Goal: Task Accomplishment & Management: Use online tool/utility

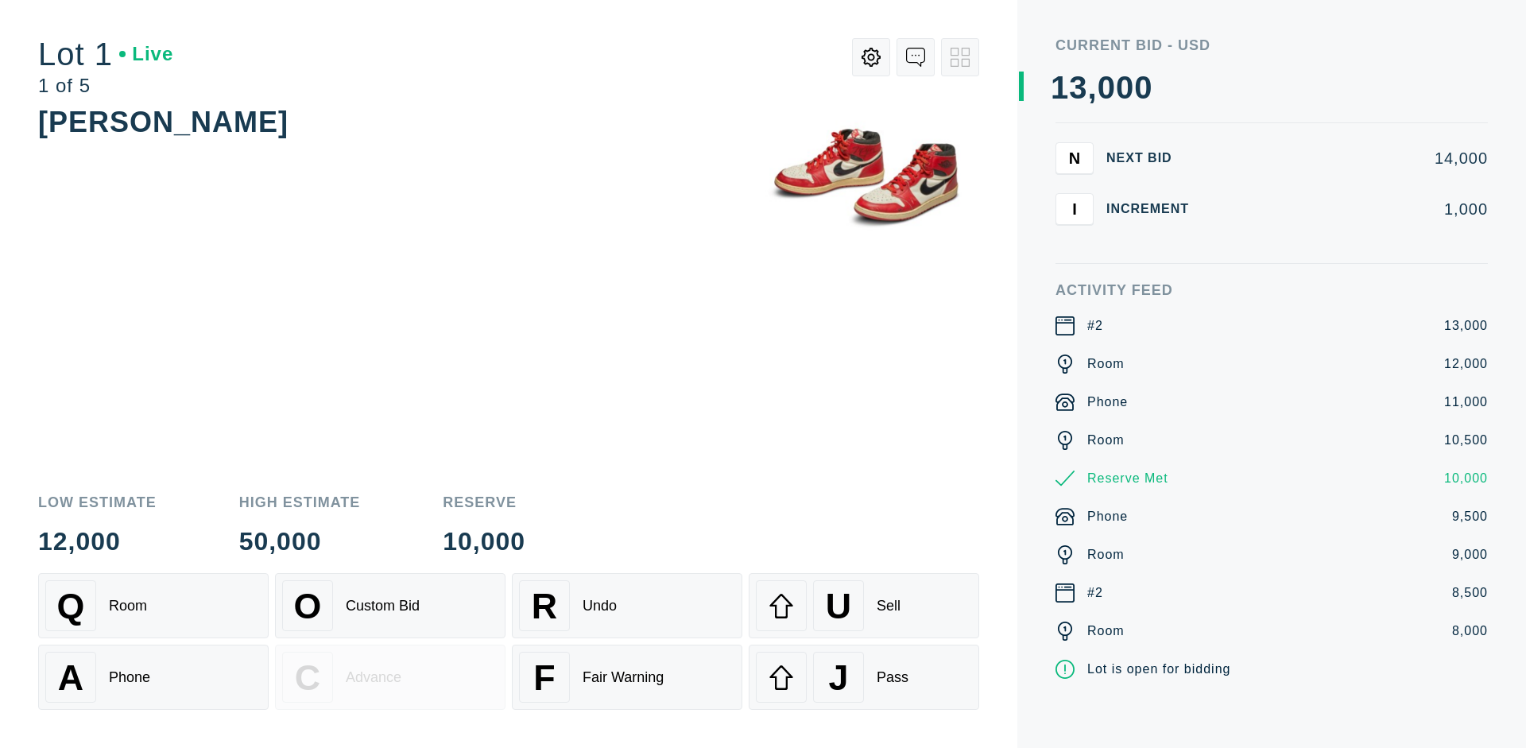
click at [153, 677] on div "A Phone" at bounding box center [153, 677] width 216 height 51
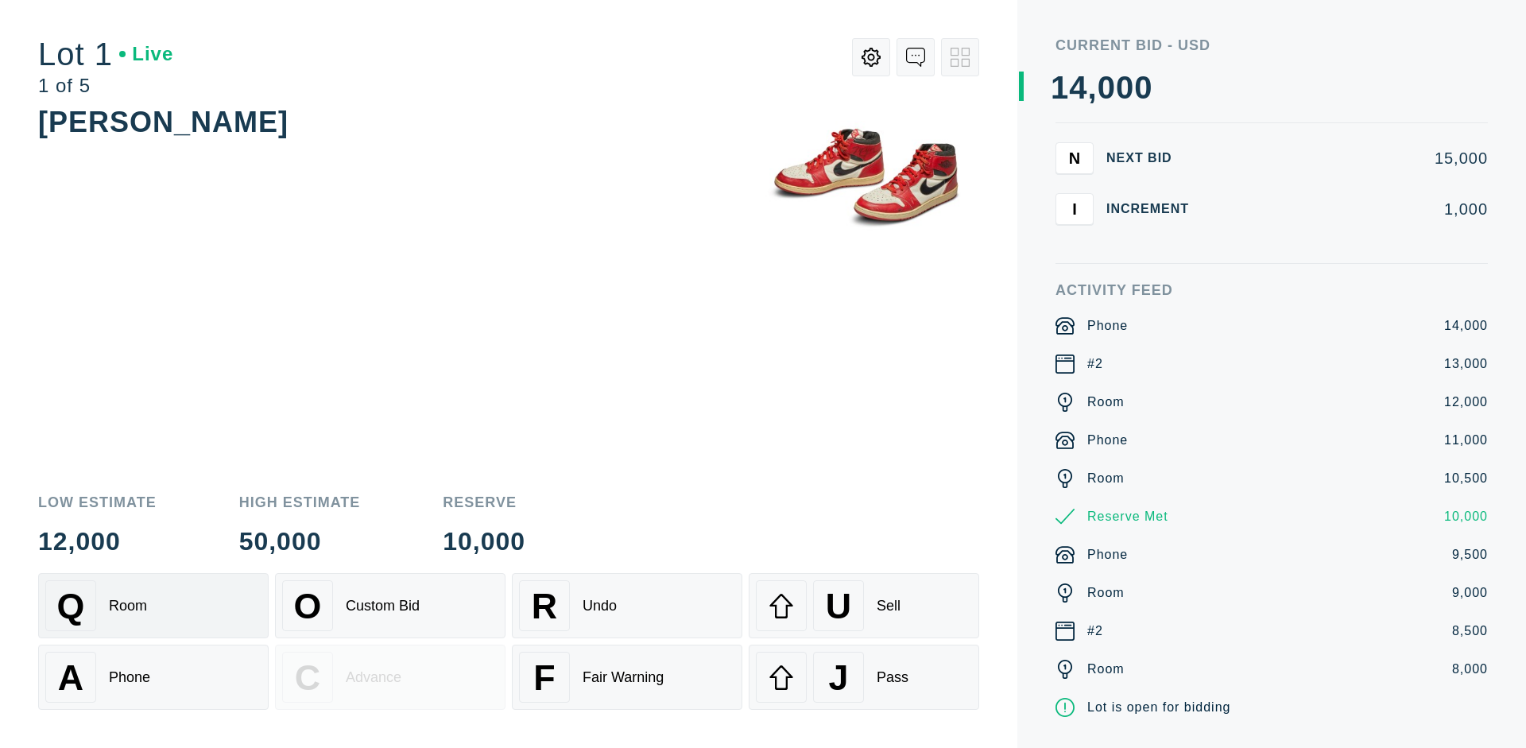
click at [153, 606] on div "Q Room" at bounding box center [153, 605] width 216 height 51
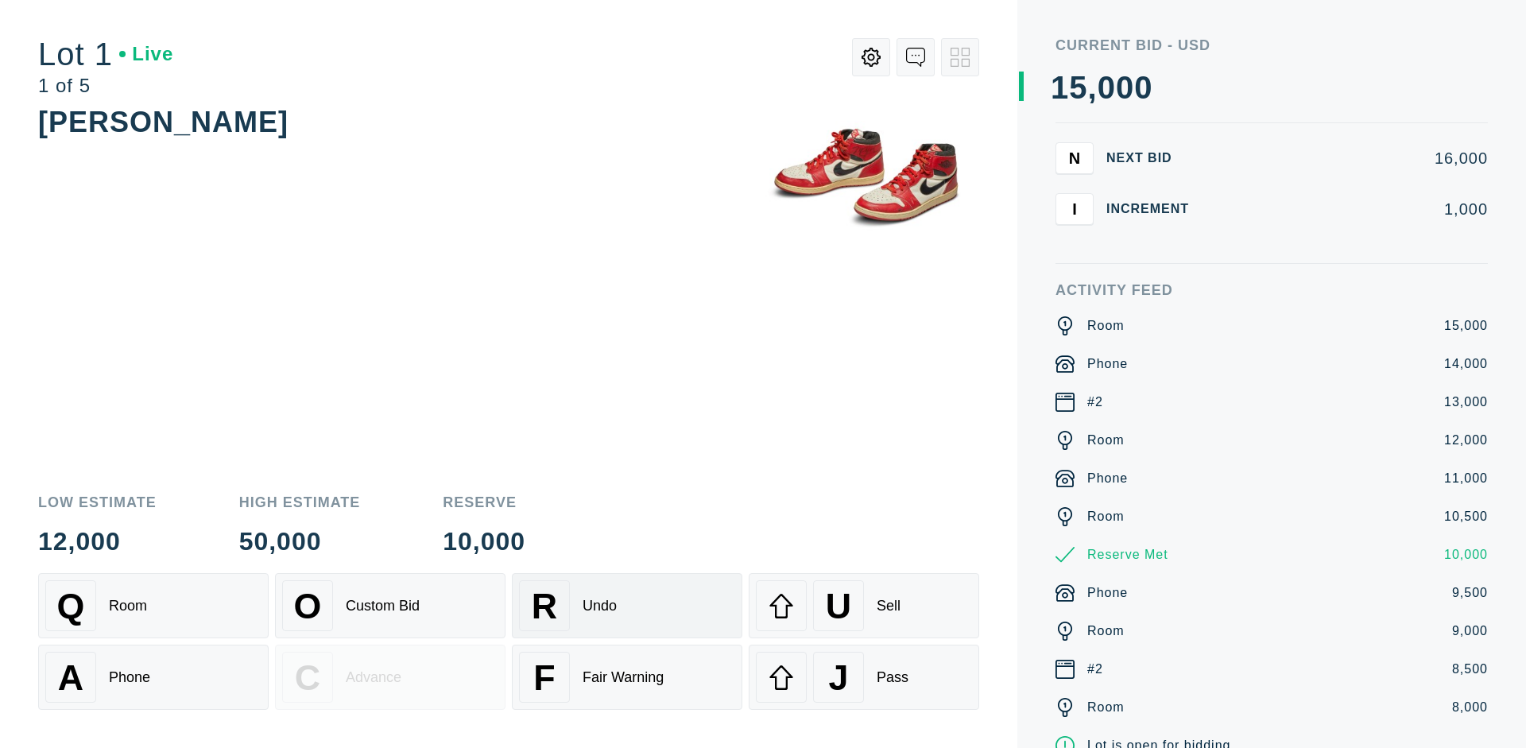
click at [627, 606] on div "R Undo" at bounding box center [627, 605] width 216 height 51
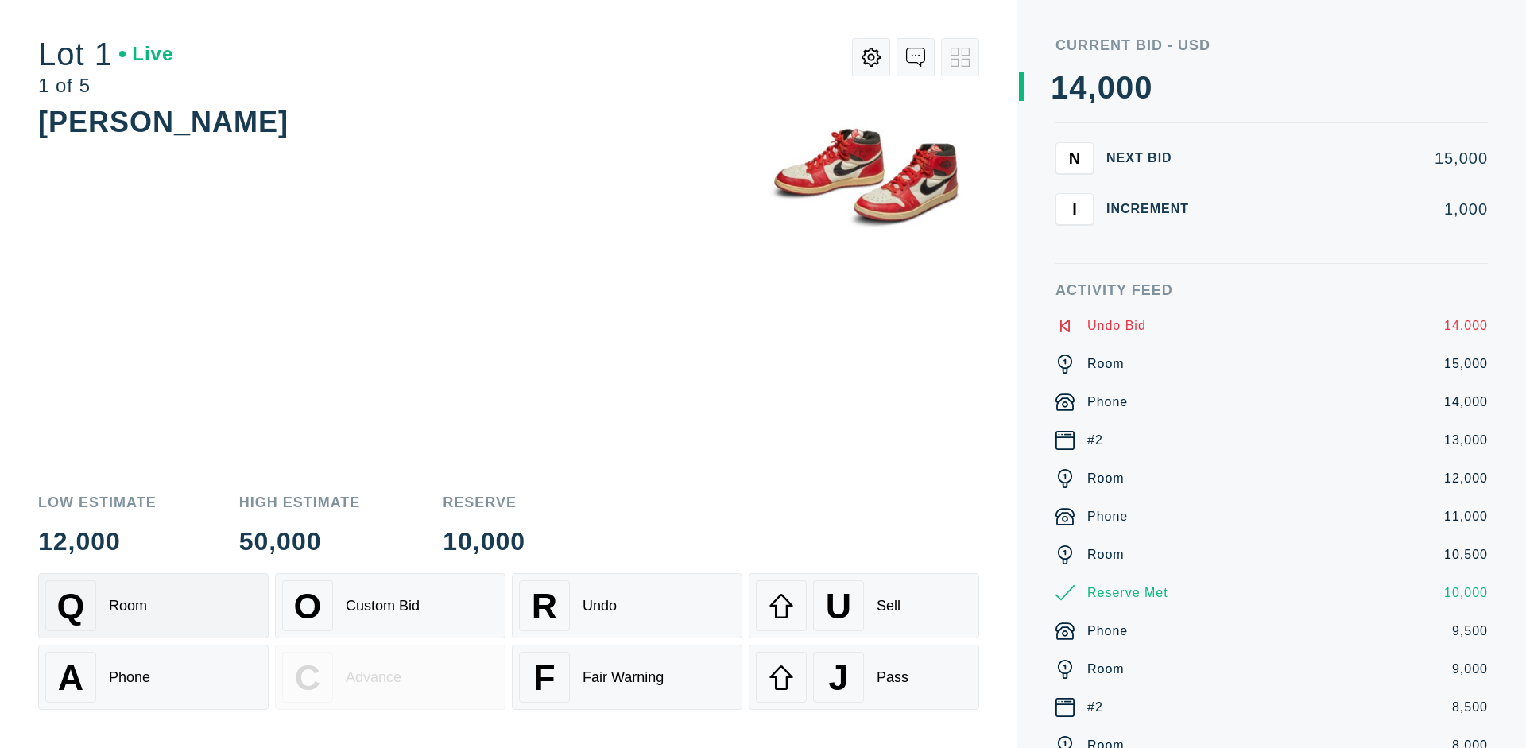
click at [153, 606] on div "Q Room" at bounding box center [153, 605] width 216 height 51
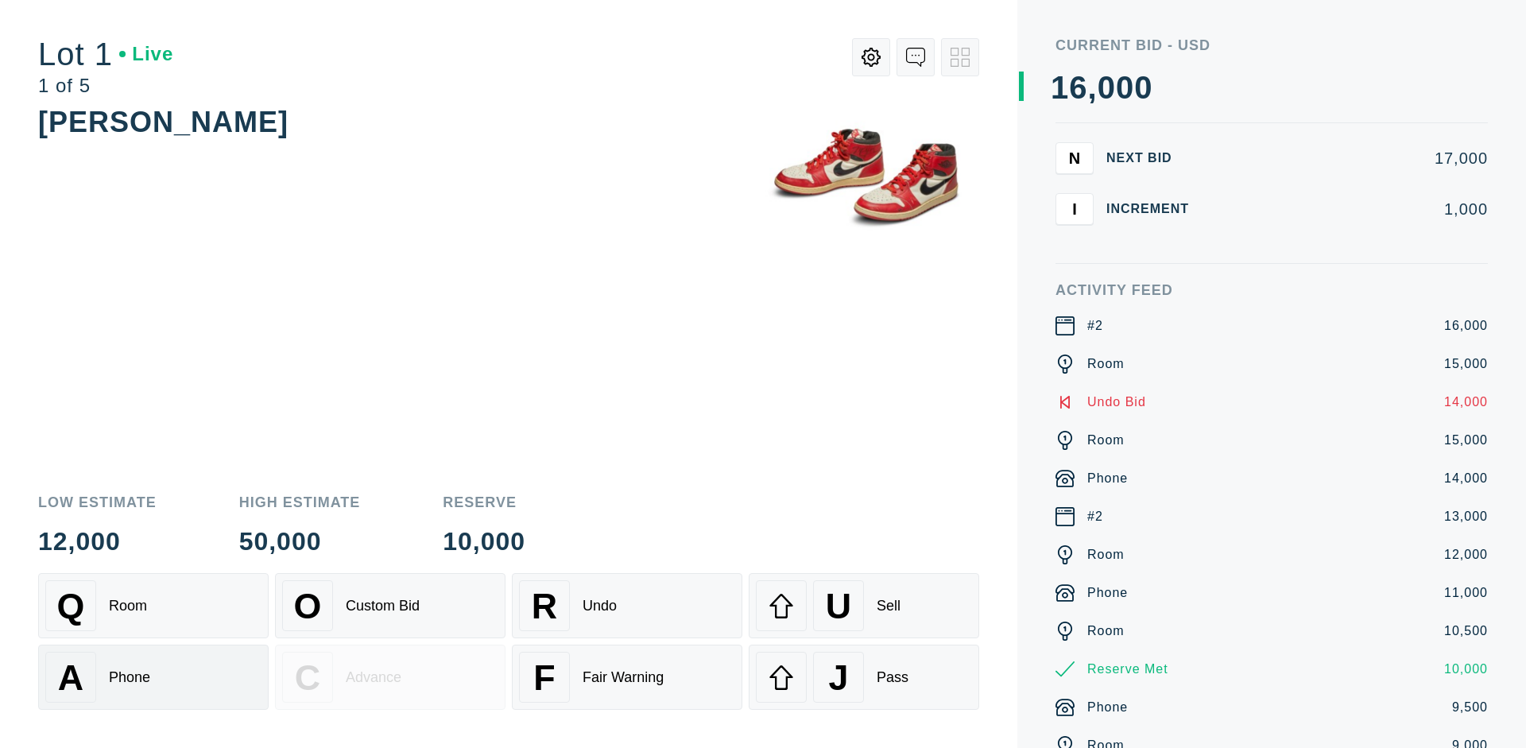
click at [153, 677] on div "A Phone" at bounding box center [153, 677] width 216 height 51
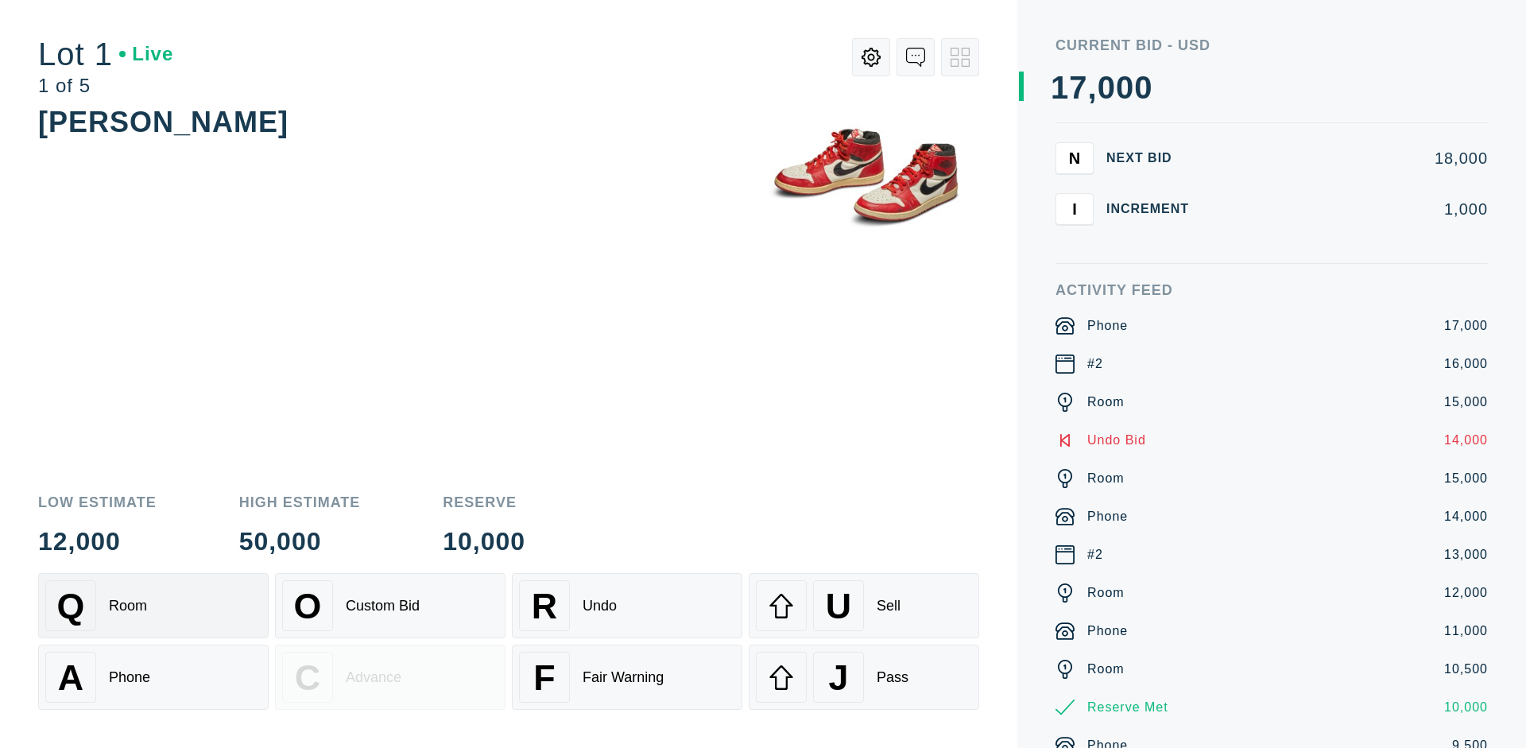
click at [153, 606] on div "Q Room" at bounding box center [153, 605] width 216 height 51
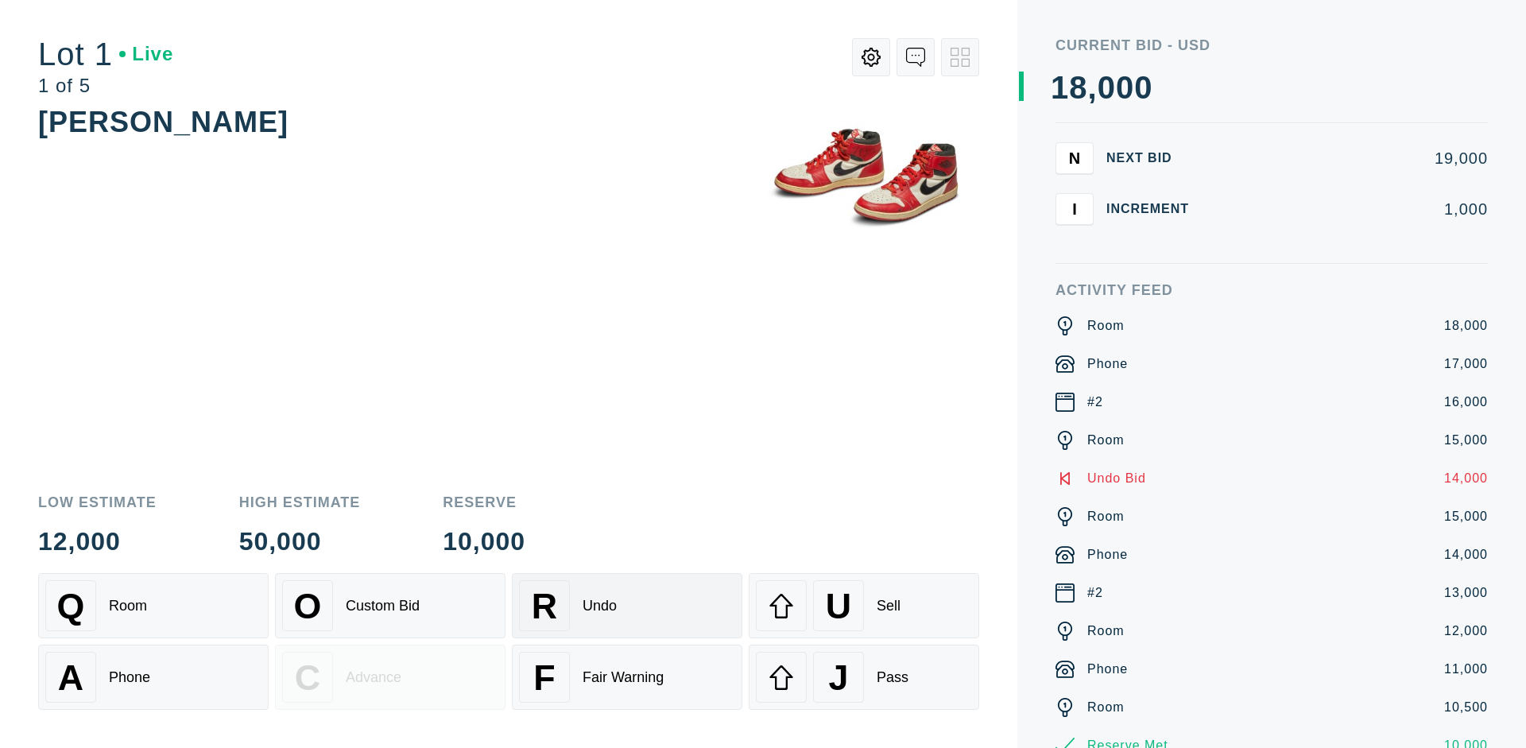
click at [627, 606] on div "R Undo" at bounding box center [627, 605] width 216 height 51
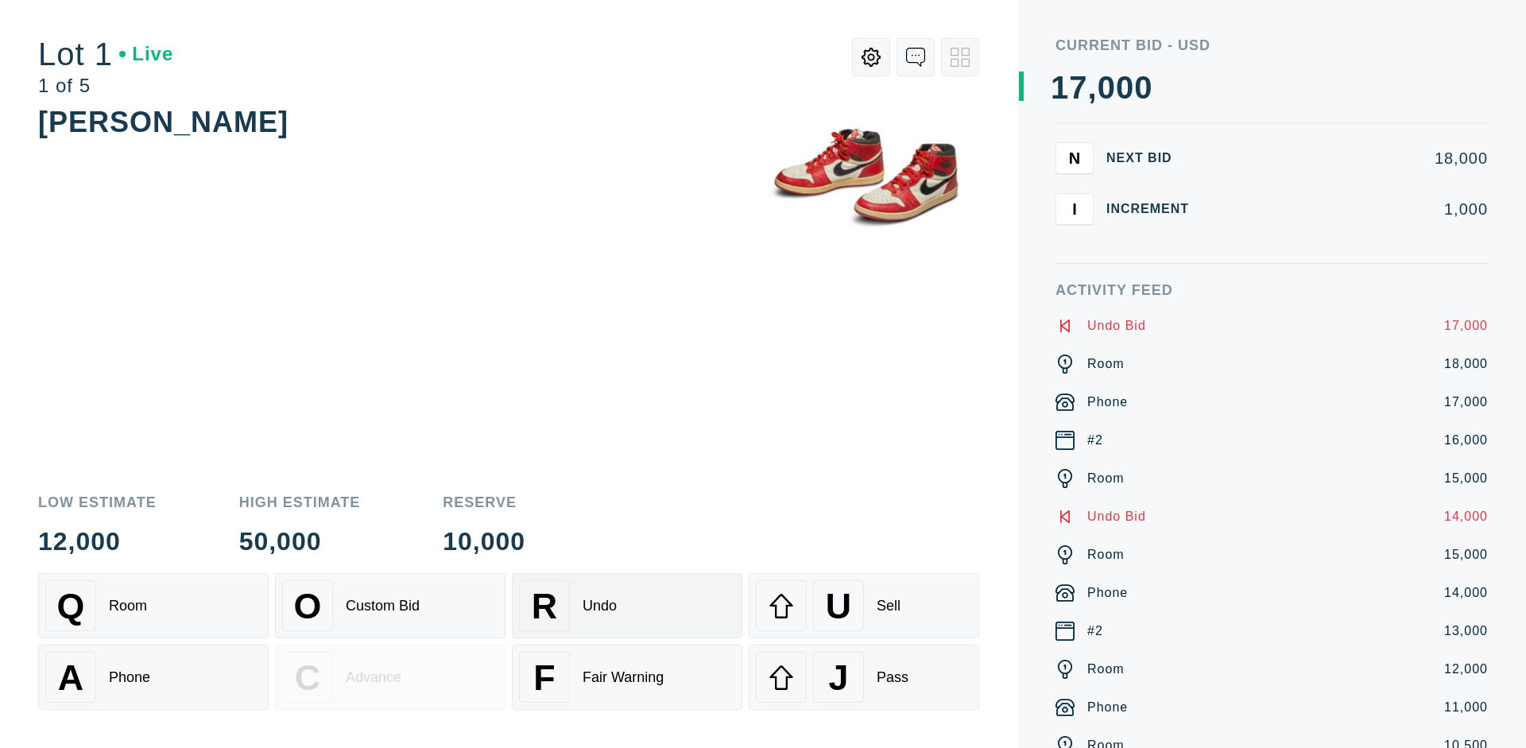
click at [864, 606] on div "U Sell" at bounding box center [864, 605] width 216 height 51
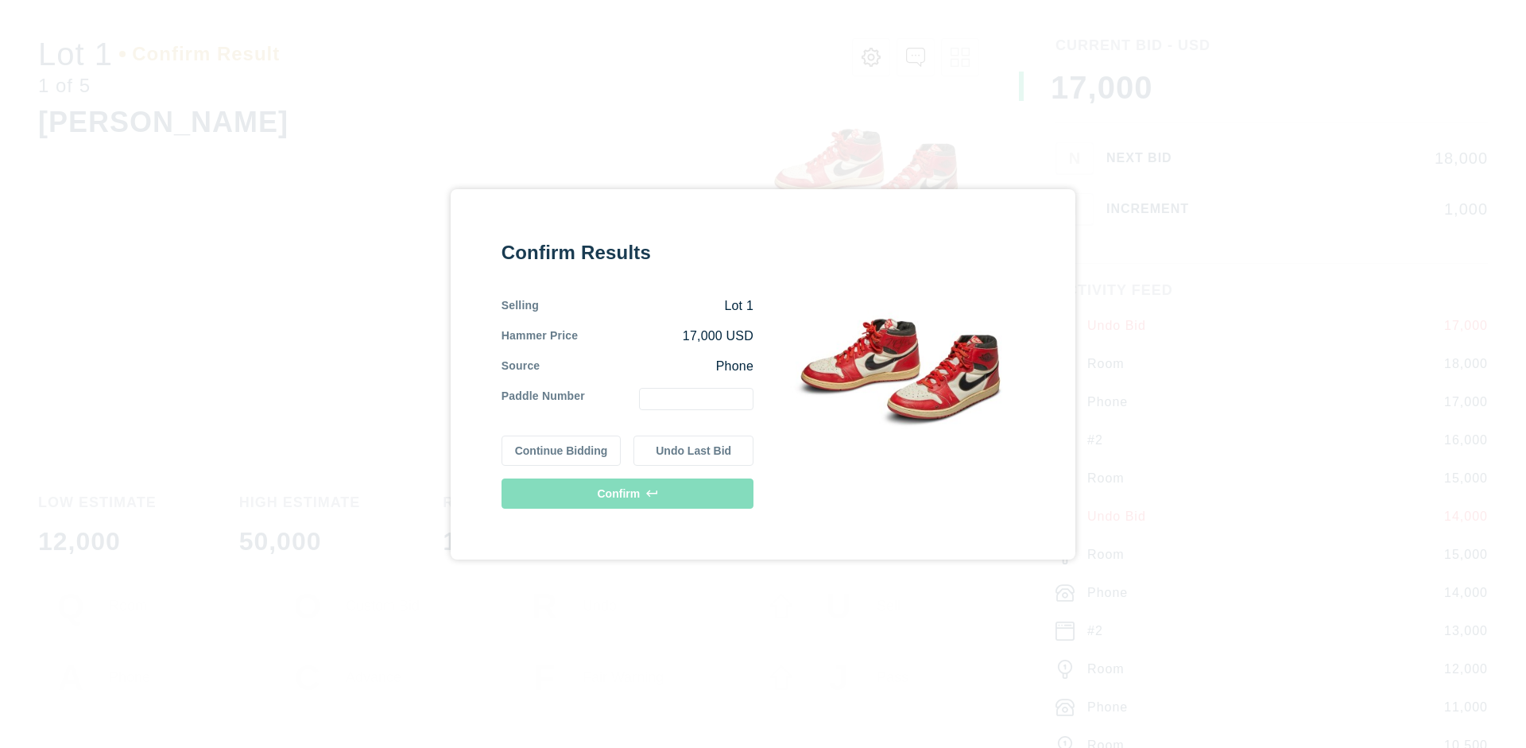
click at [562, 450] on button "Continue Bidding" at bounding box center [562, 451] width 120 height 30
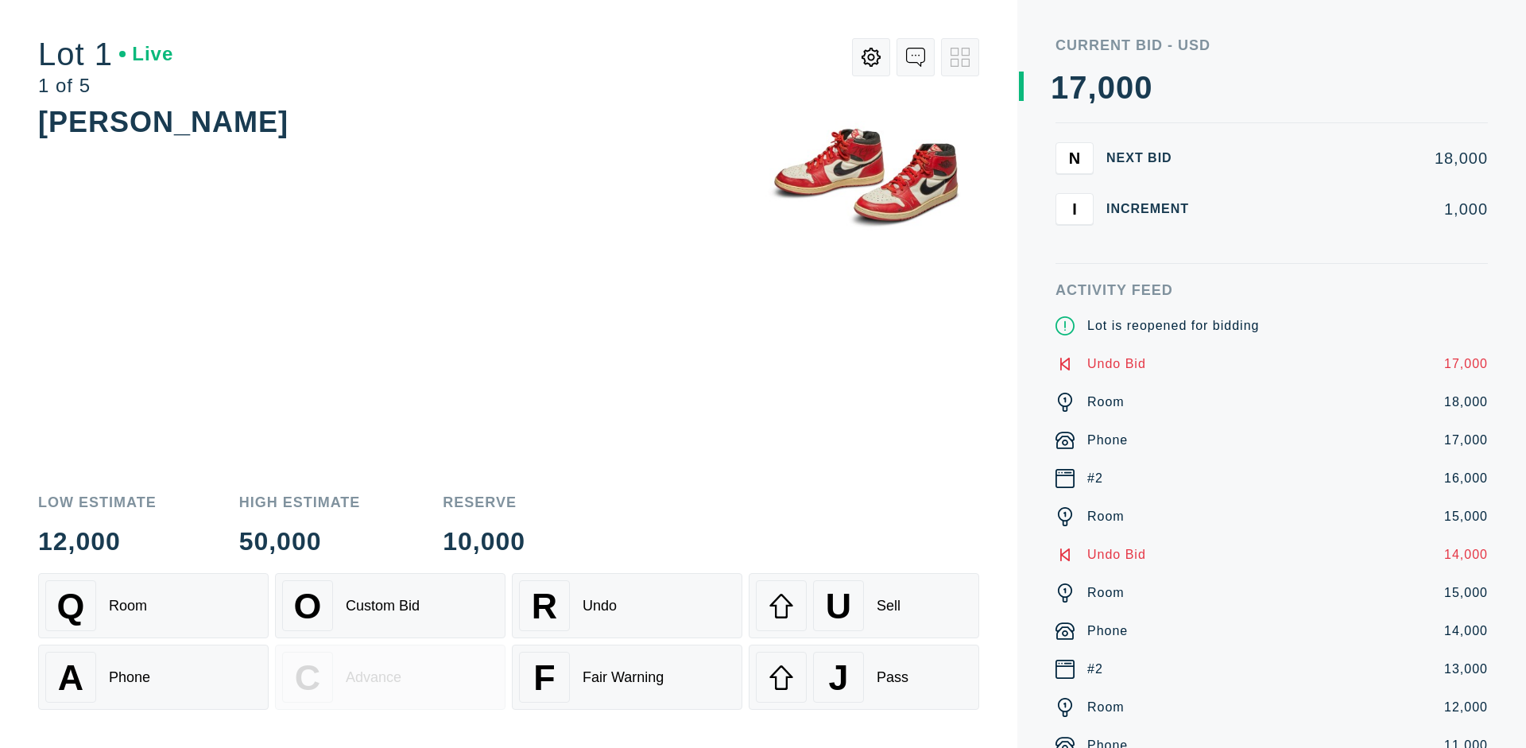
click at [864, 606] on div "U Sell" at bounding box center [864, 605] width 216 height 51
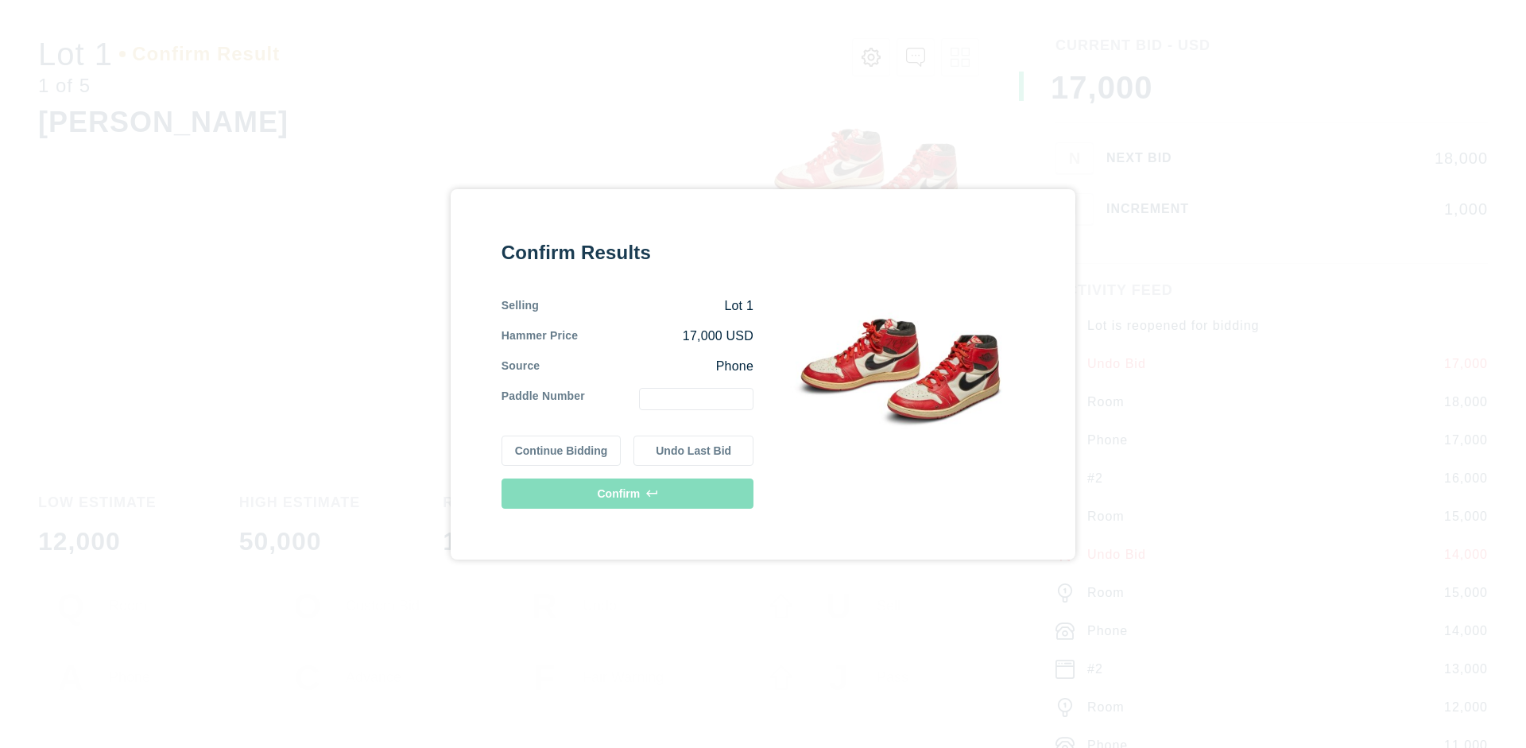
click at [694, 450] on button "Undo Last Bid" at bounding box center [694, 451] width 120 height 30
click at [562, 450] on button "Continue Bidding" at bounding box center [562, 451] width 120 height 30
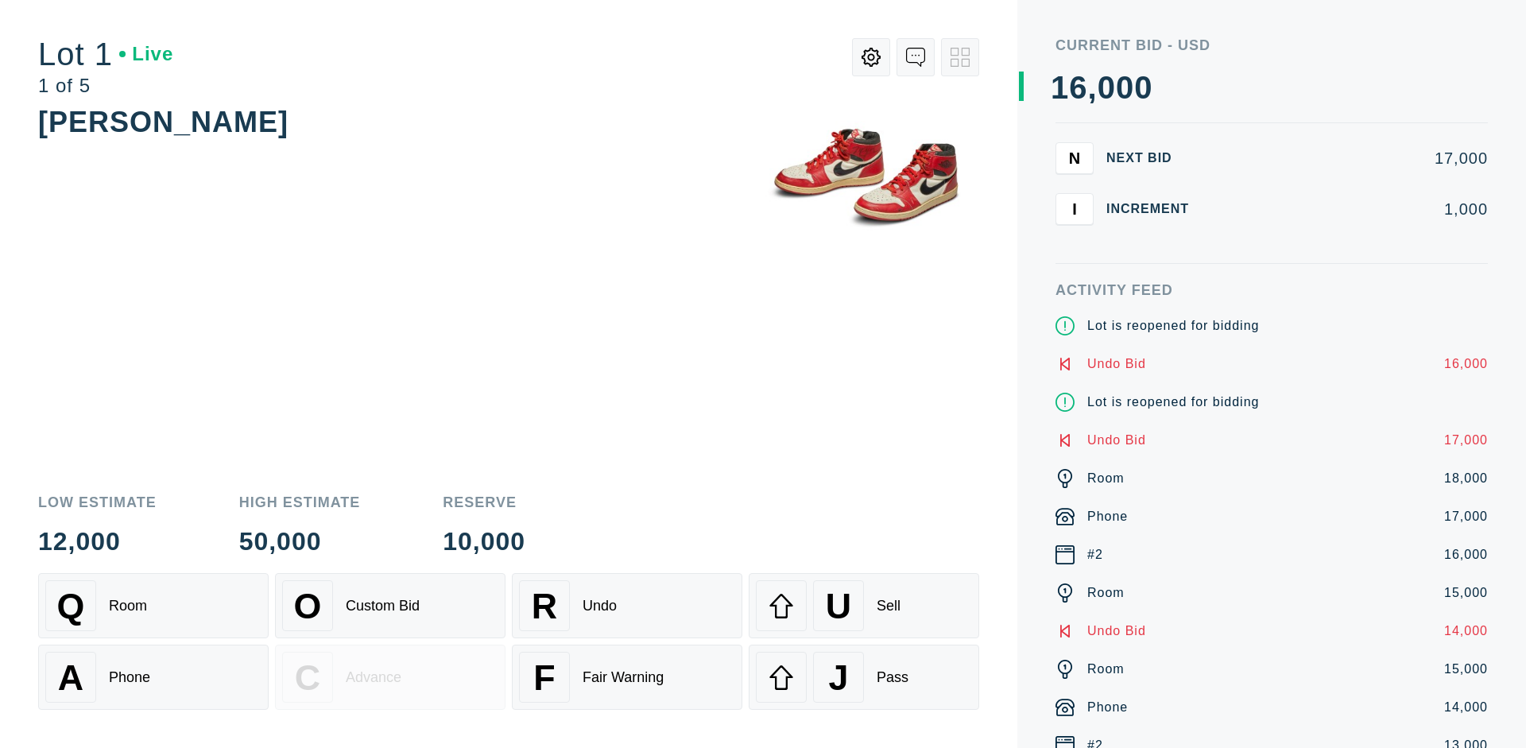
click at [864, 677] on div "J Pass" at bounding box center [864, 677] width 216 height 51
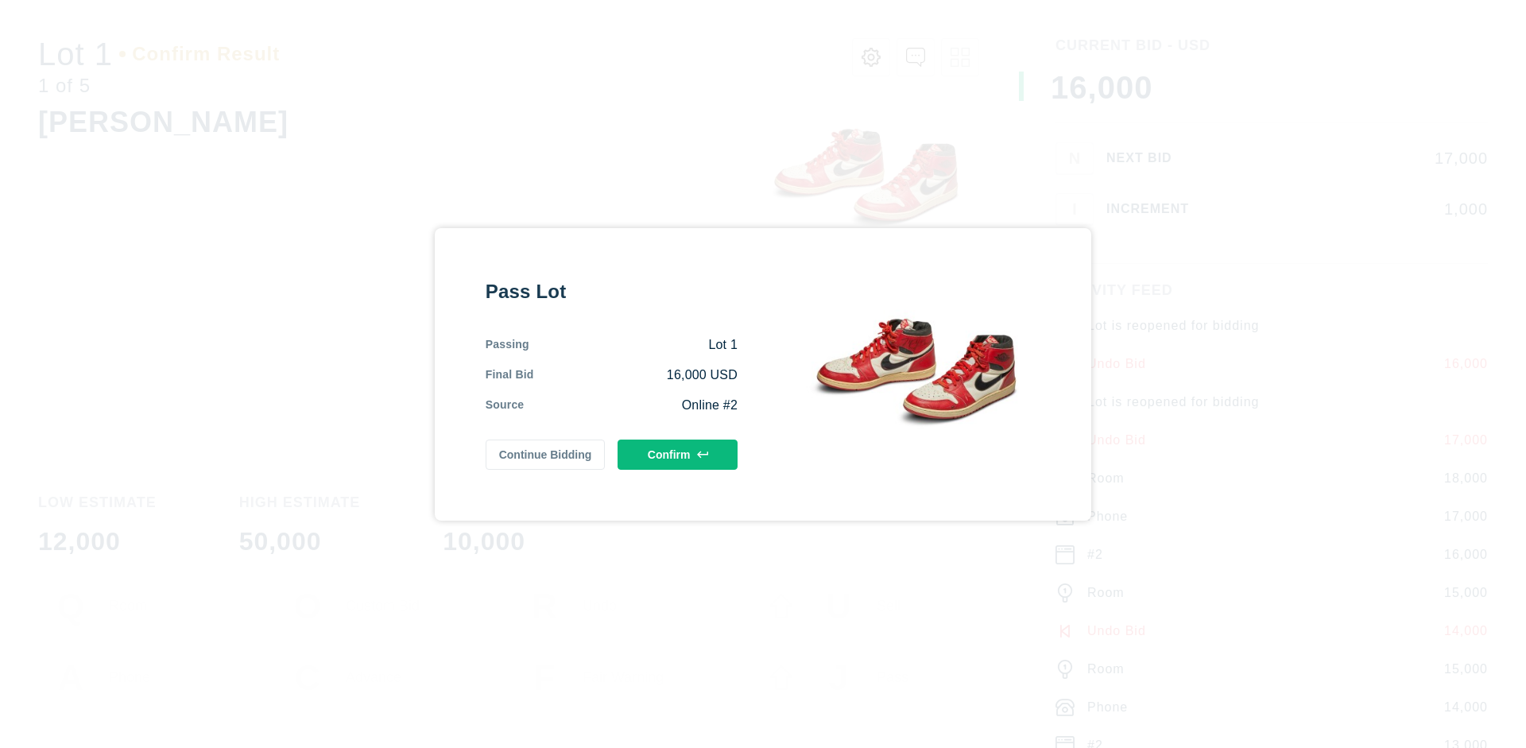
click at [678, 454] on button "Confirm" at bounding box center [678, 455] width 120 height 30
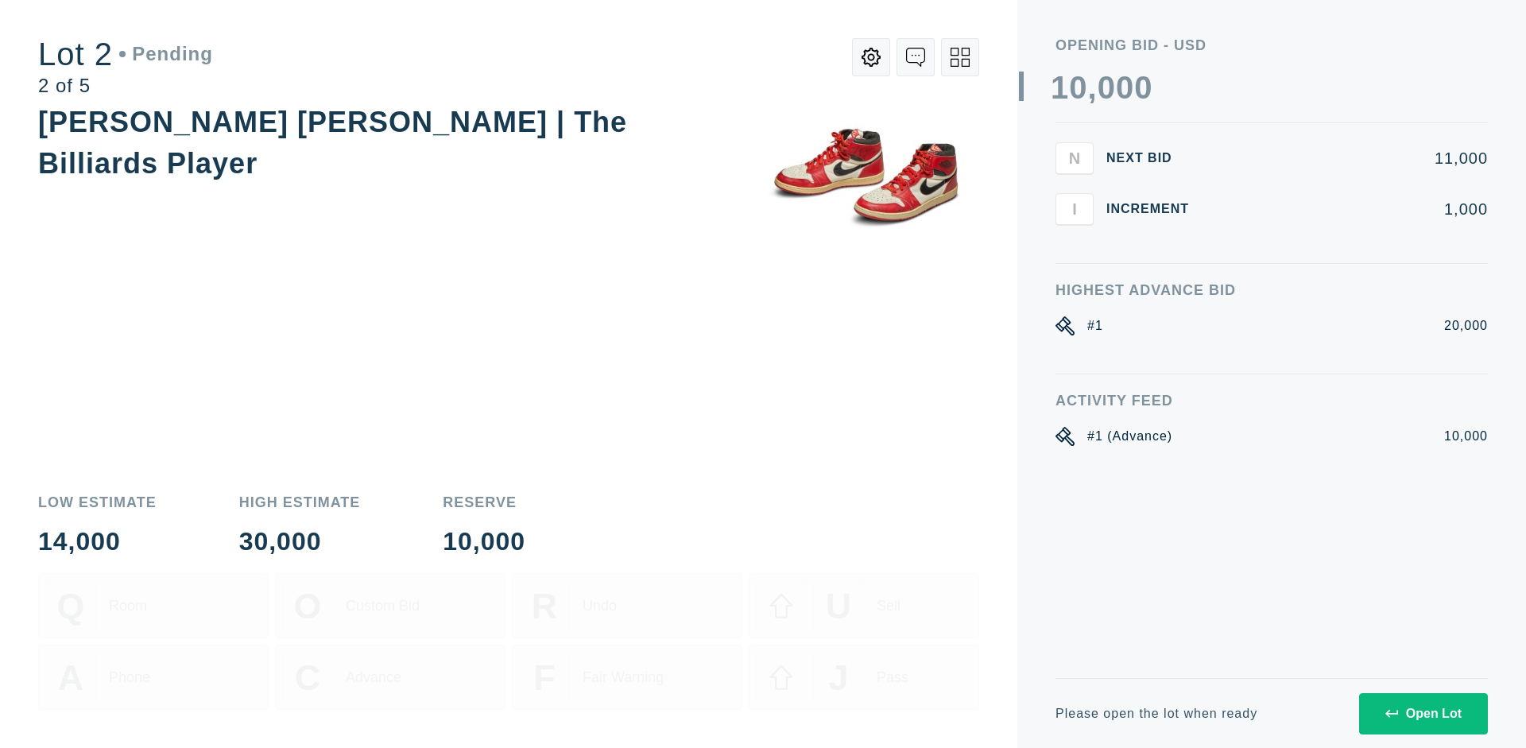
click at [1423, 713] on div "Open Lot" at bounding box center [1424, 714] width 76 height 14
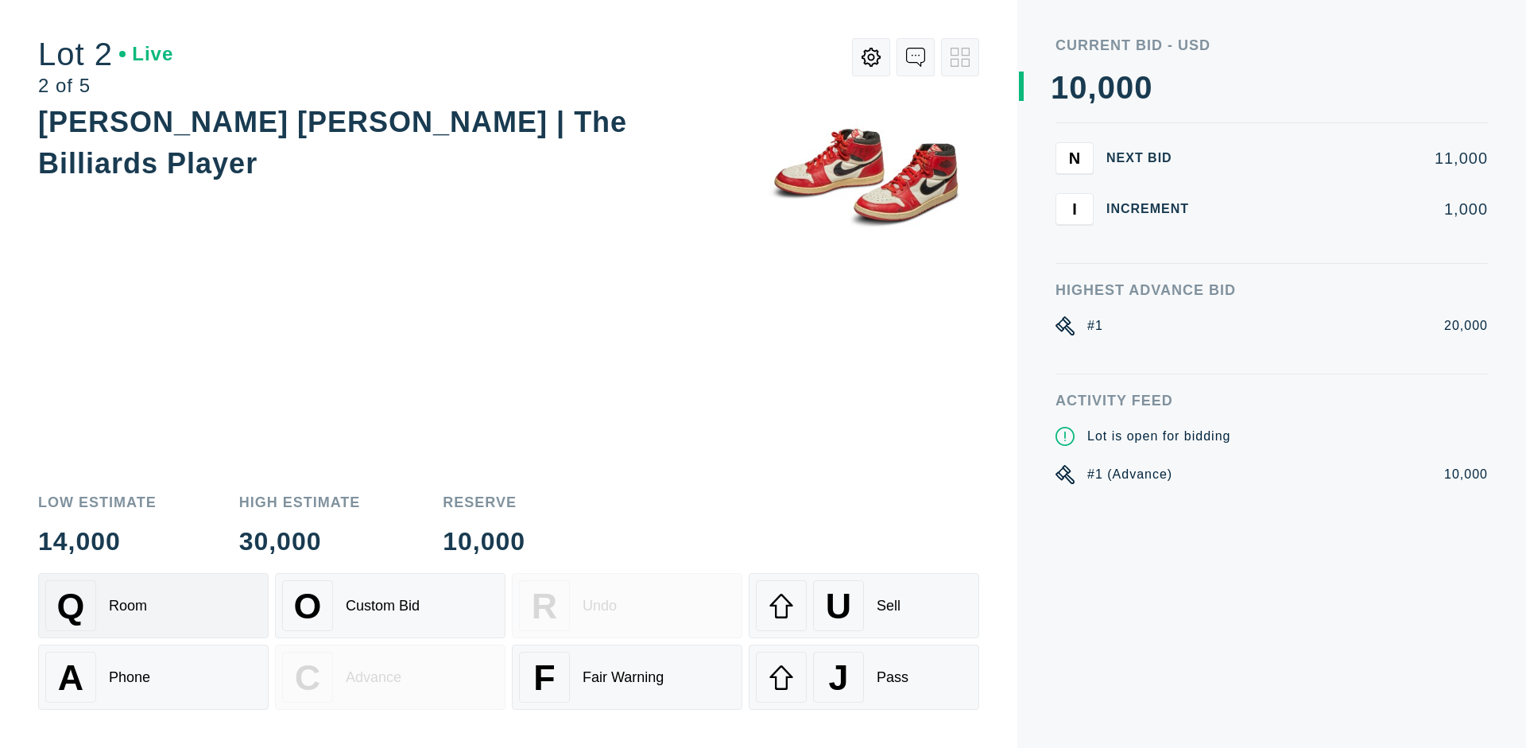
click at [153, 606] on div "Q Room" at bounding box center [153, 605] width 216 height 51
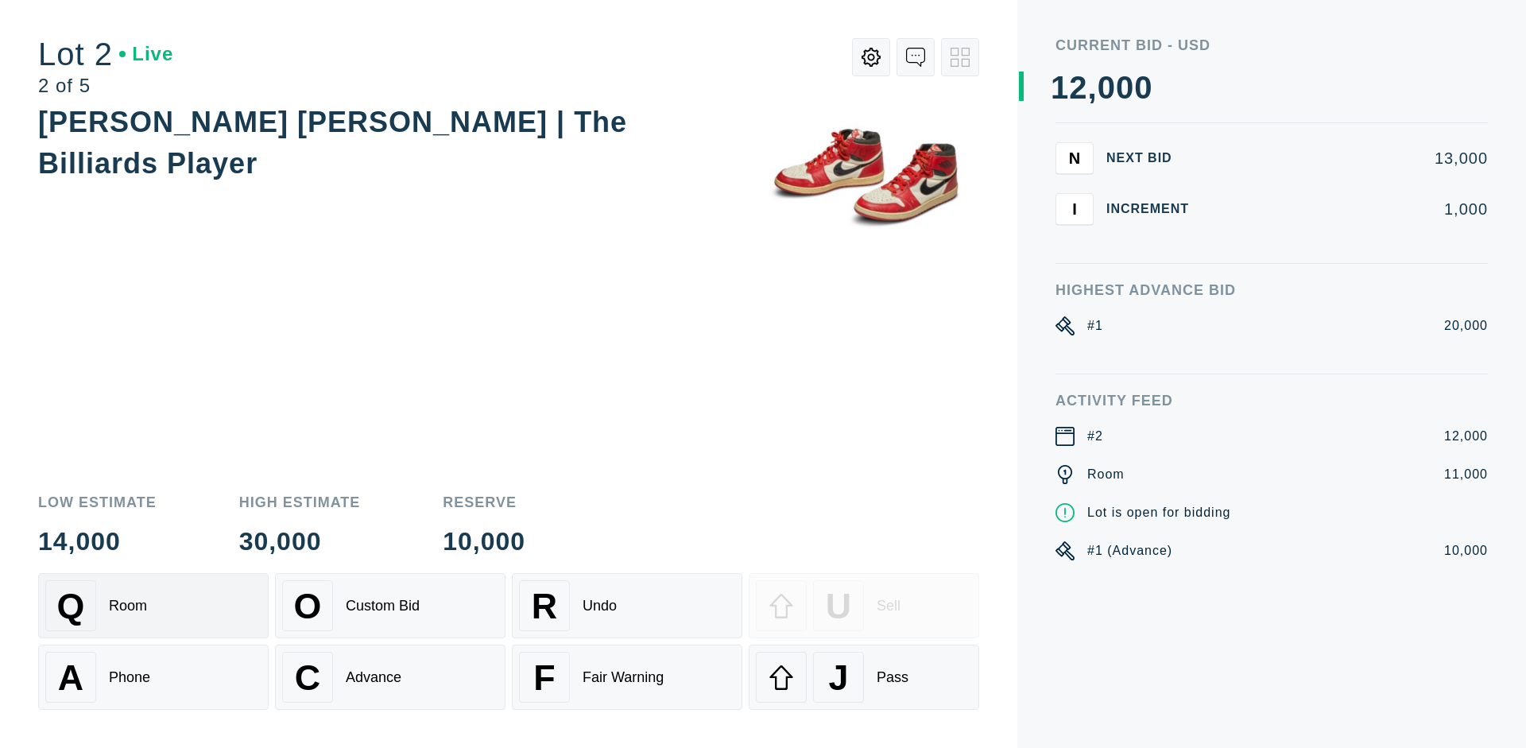
click at [390, 677] on div "Advance" at bounding box center [374, 677] width 56 height 17
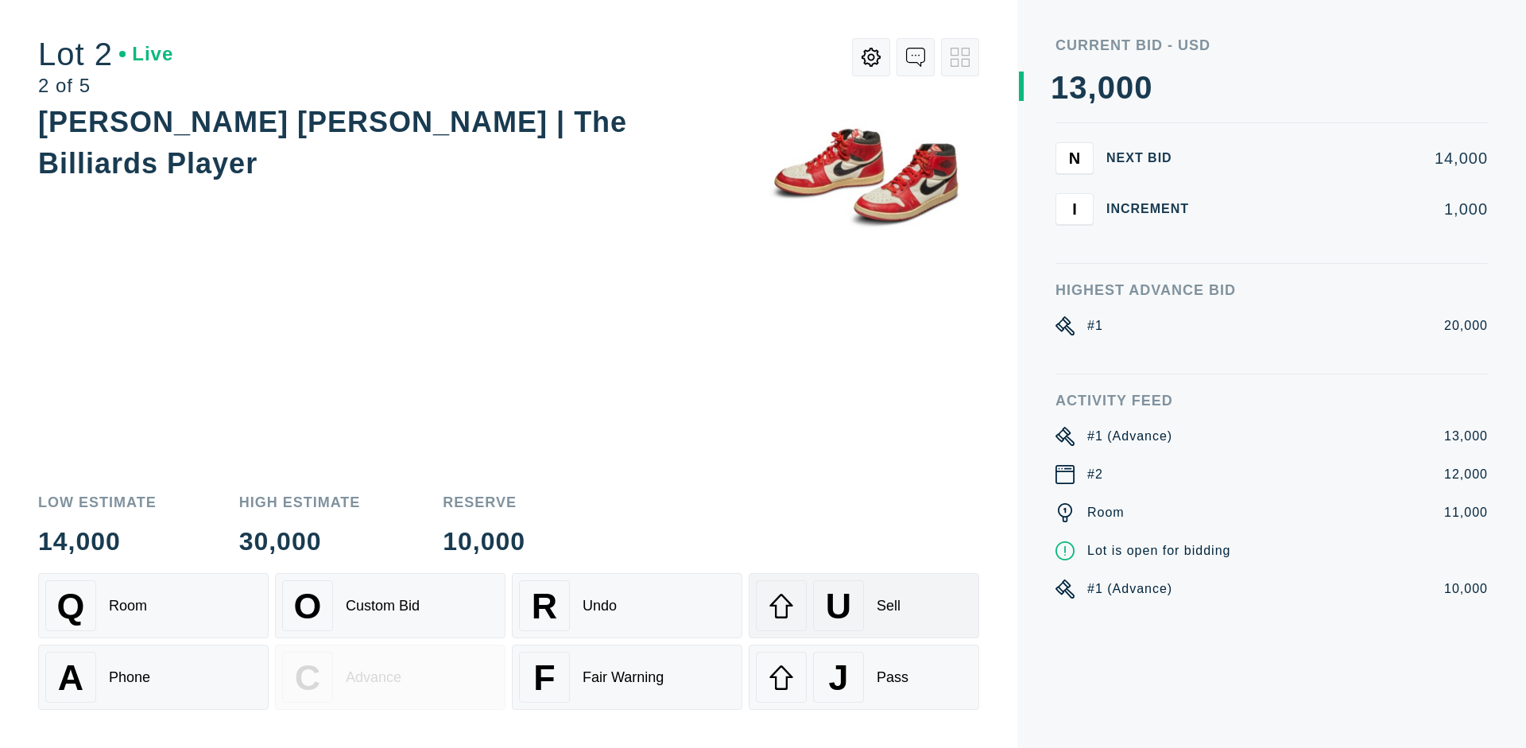
click at [864, 606] on div "U Sell" at bounding box center [864, 605] width 216 height 51
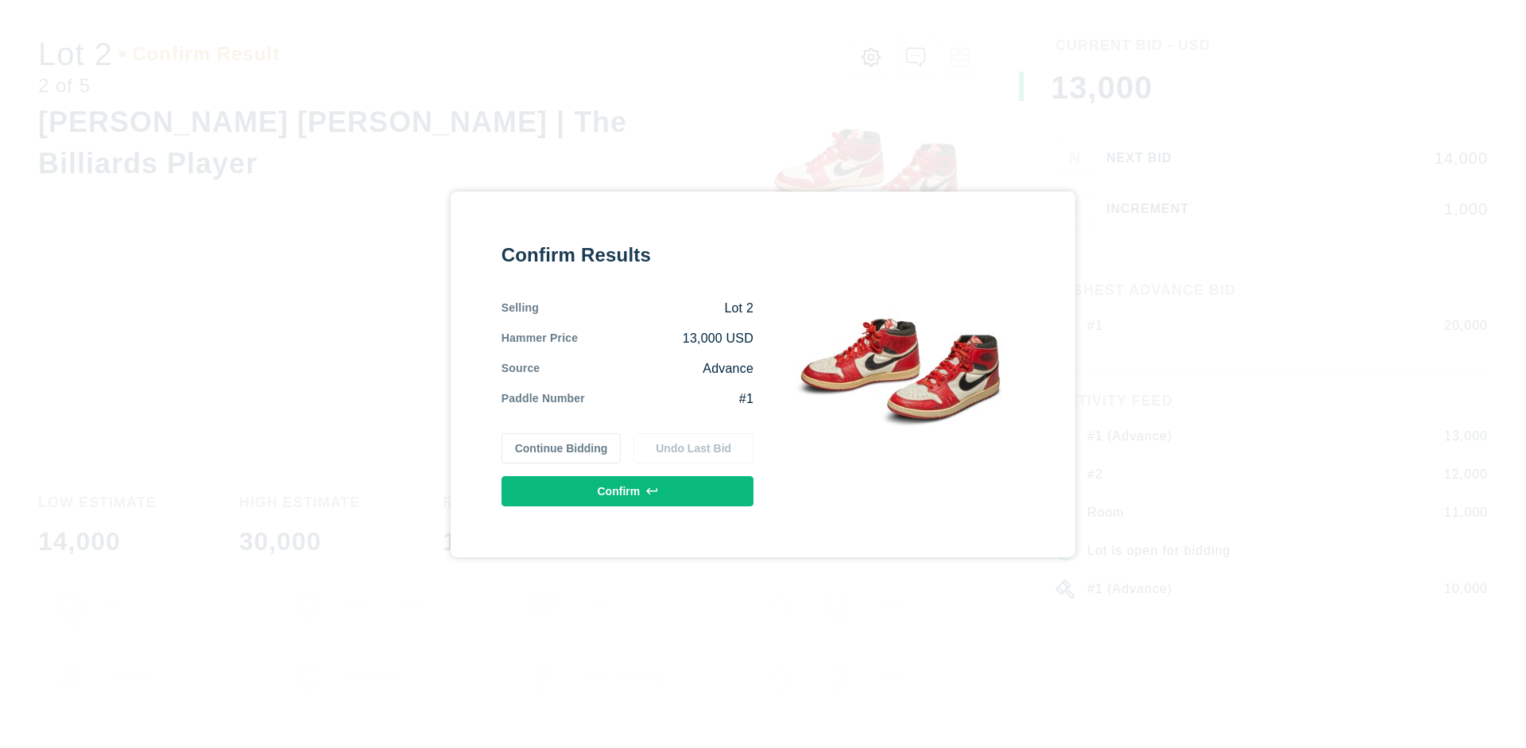
click at [628, 490] on button "Confirm" at bounding box center [628, 491] width 252 height 30
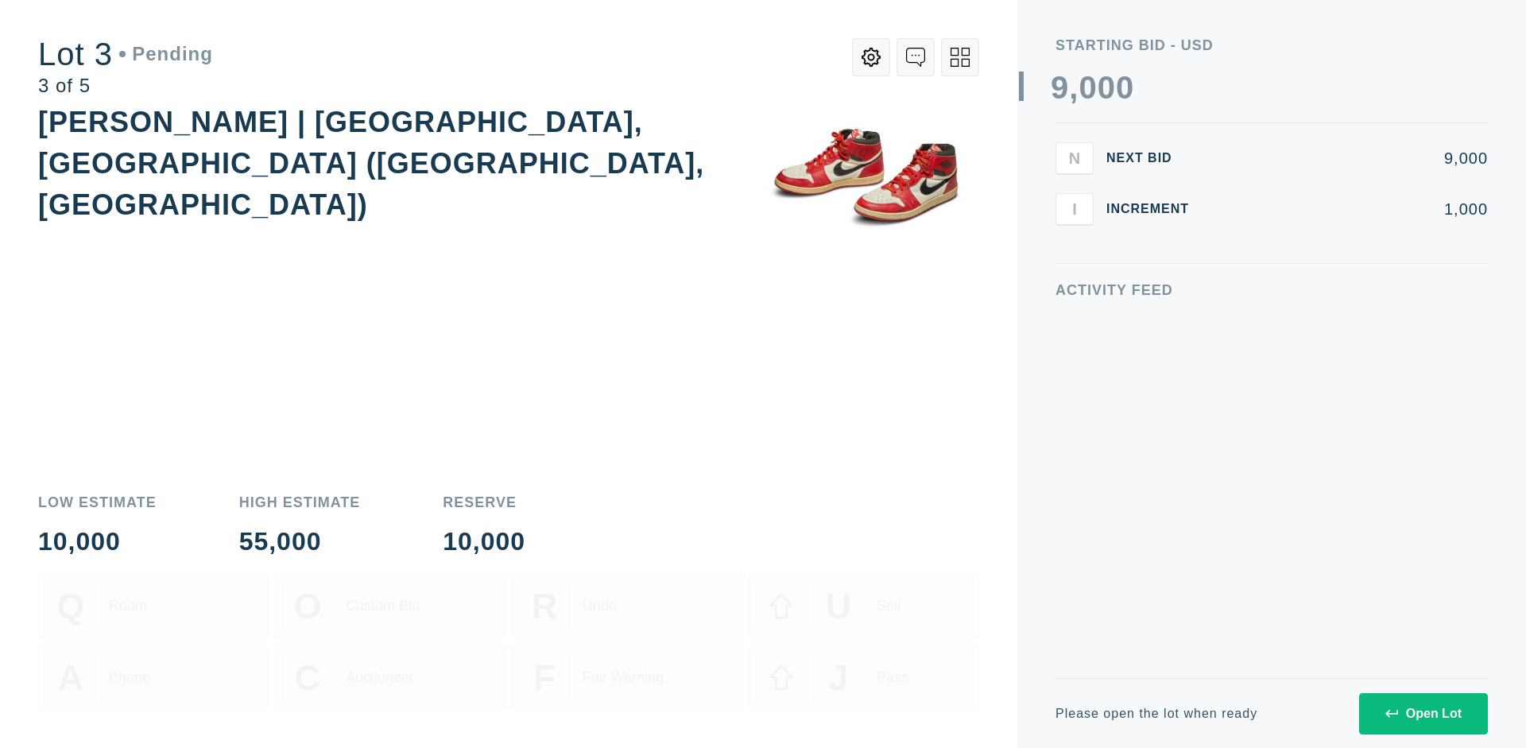
click at [1423, 713] on div "Open Lot" at bounding box center [1424, 714] width 76 height 14
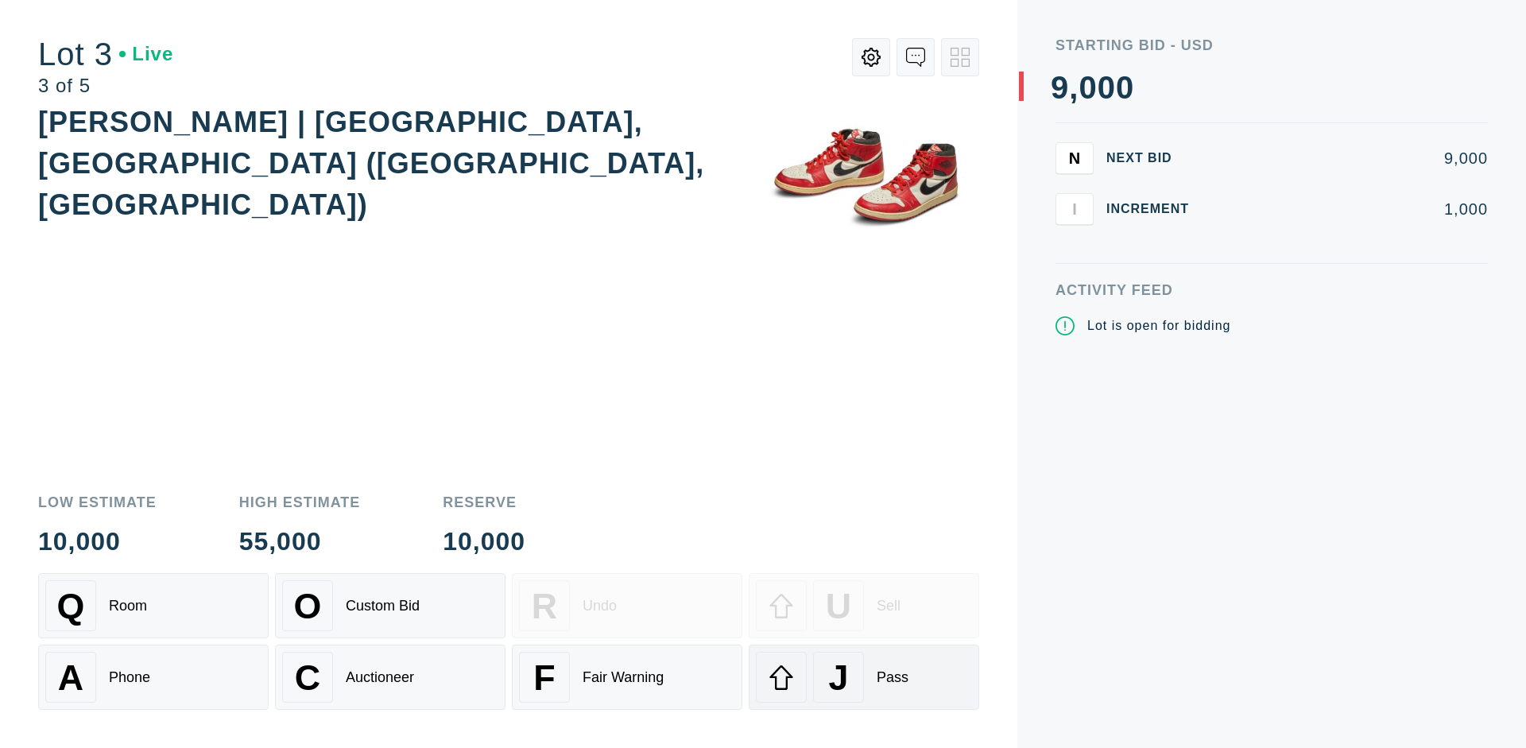
click at [864, 677] on div "J Pass" at bounding box center [864, 677] width 216 height 51
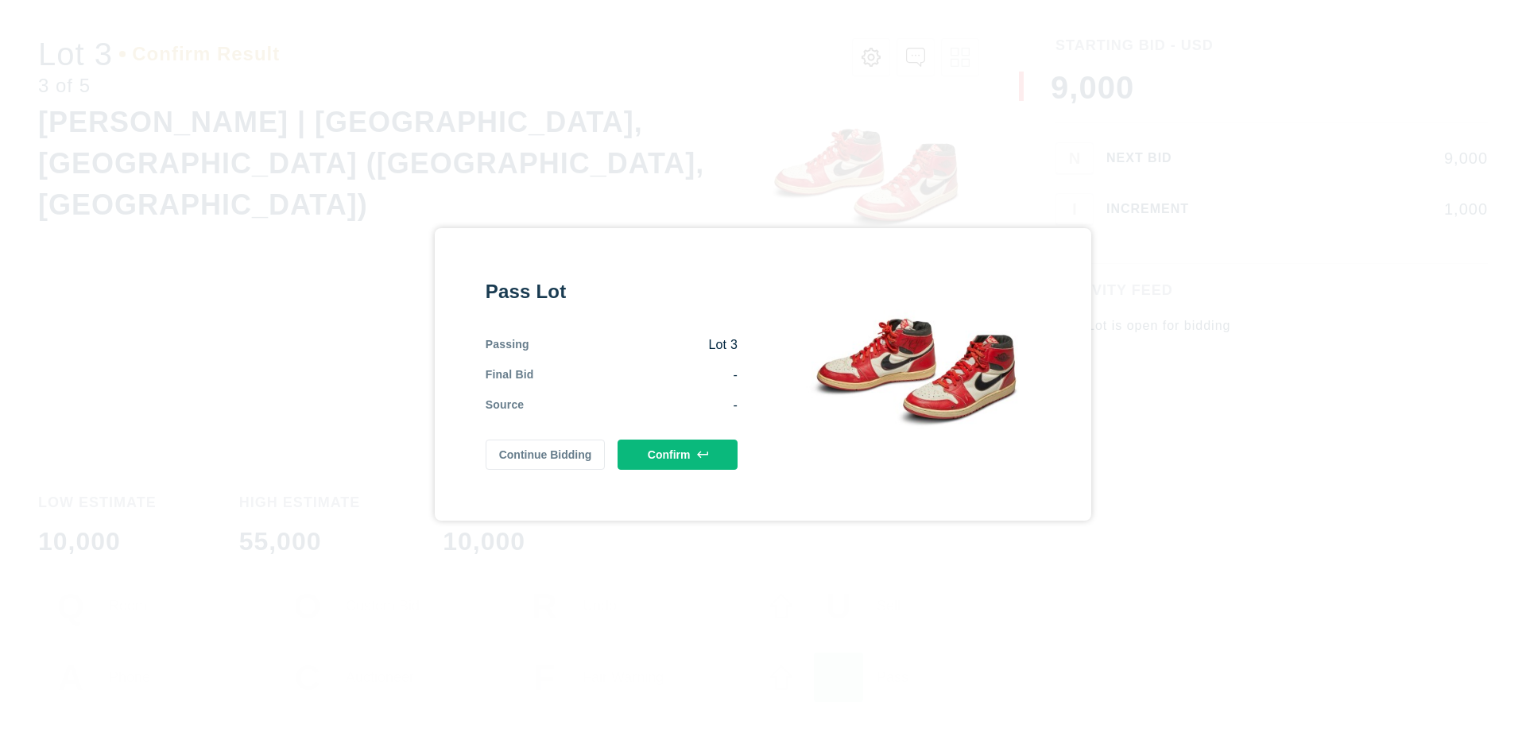
click at [678, 452] on button "Confirm" at bounding box center [678, 455] width 120 height 30
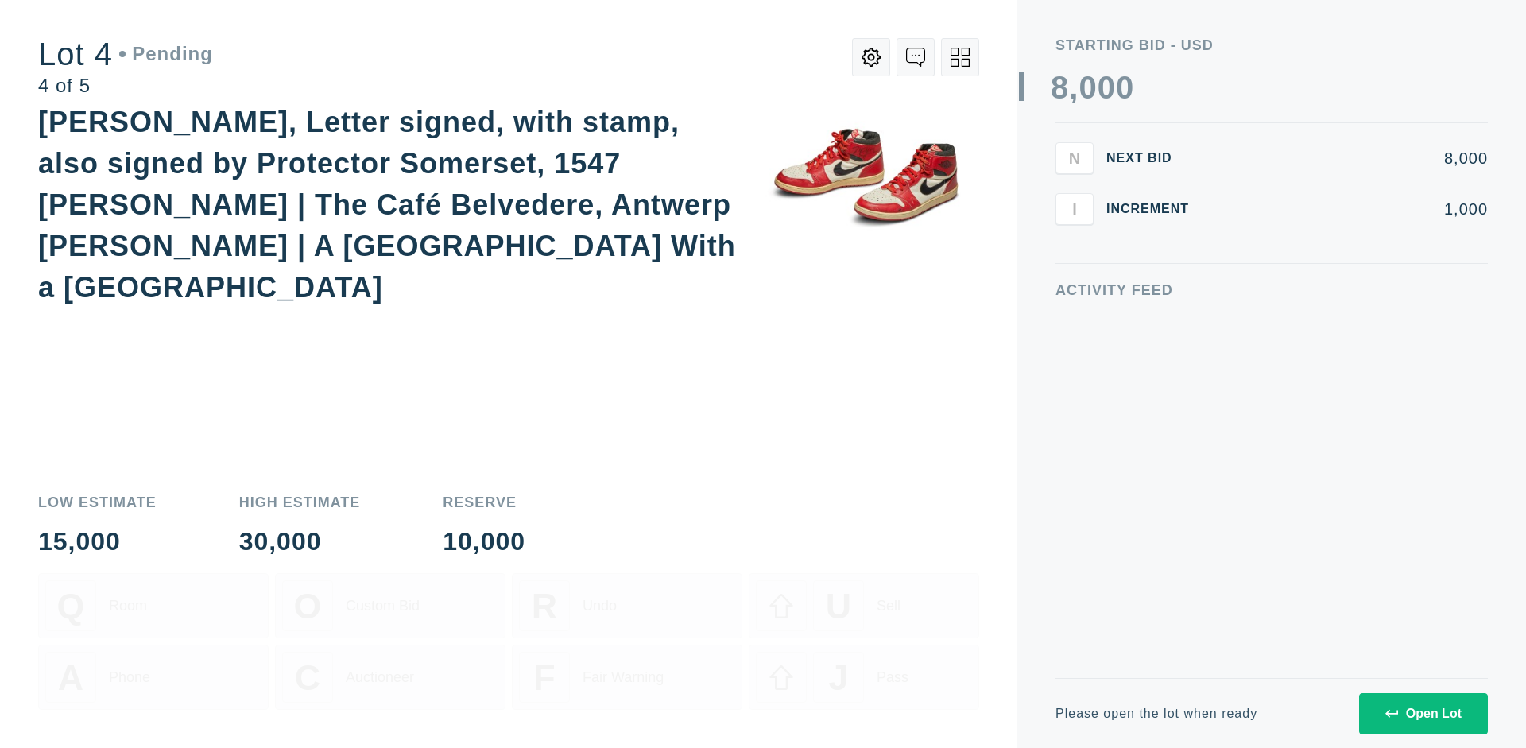
click at [1423, 713] on div "Open Lot" at bounding box center [1424, 714] width 76 height 14
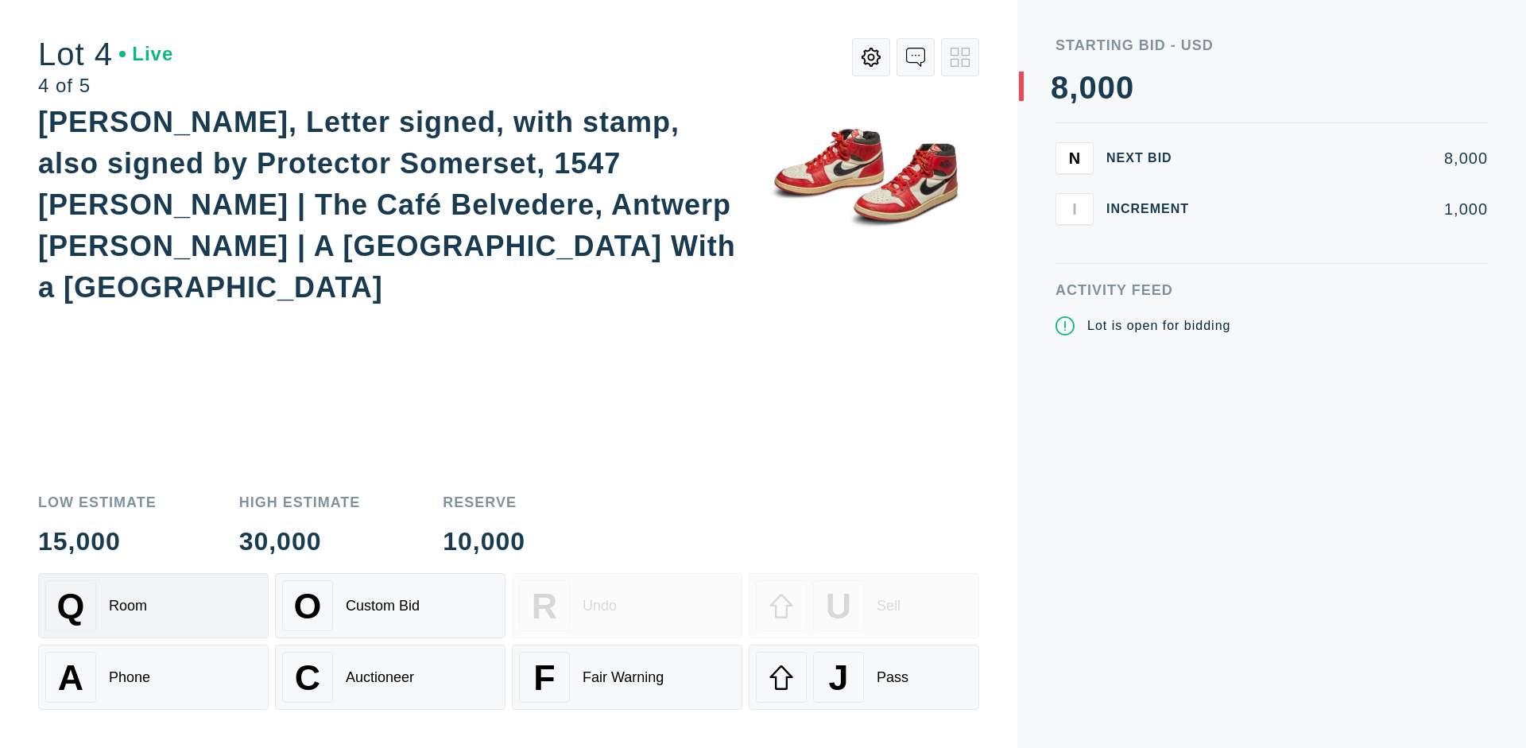
click at [153, 606] on div "Q Room" at bounding box center [153, 605] width 216 height 51
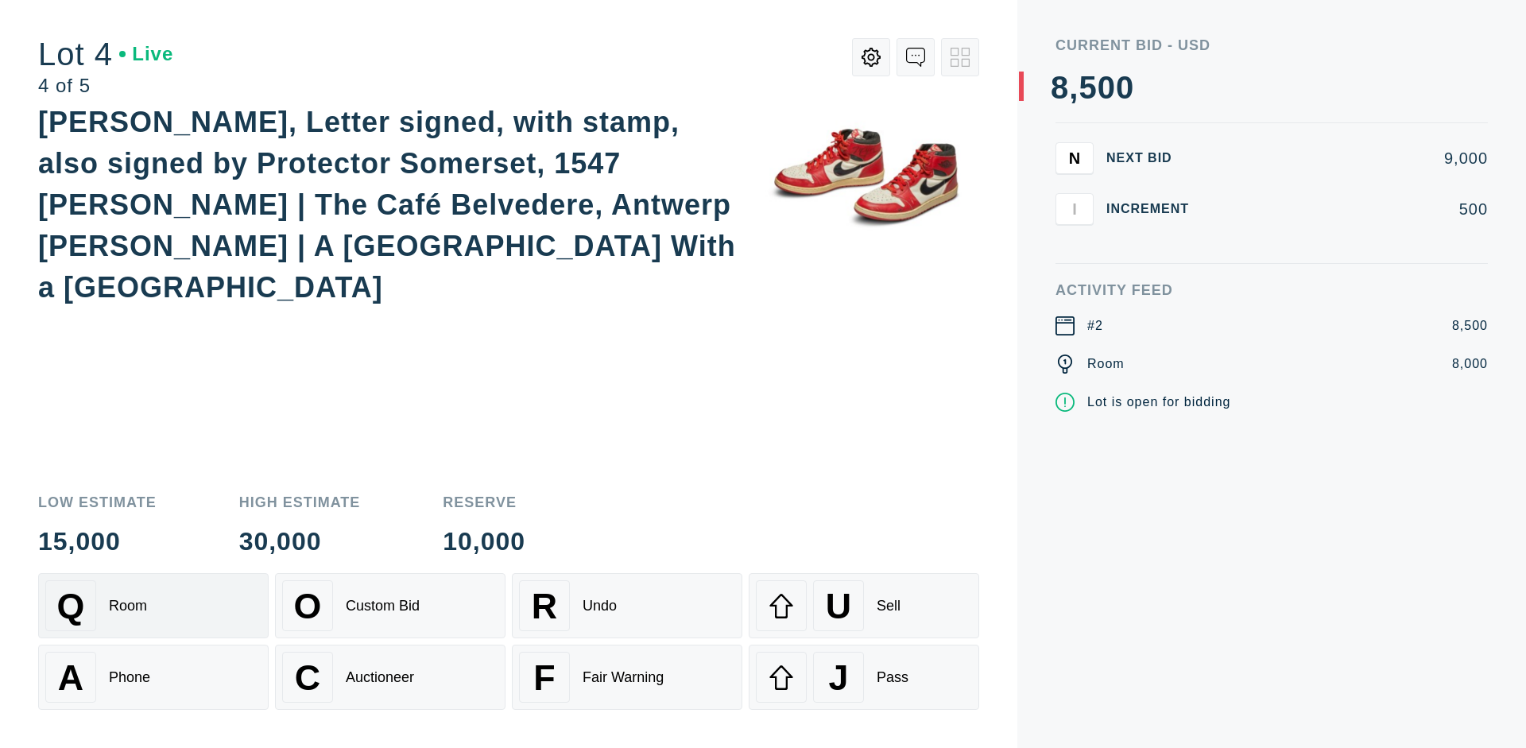
click at [390, 677] on div "Auctioneer" at bounding box center [380, 677] width 68 height 17
click at [864, 677] on div "J Pass" at bounding box center [864, 677] width 216 height 51
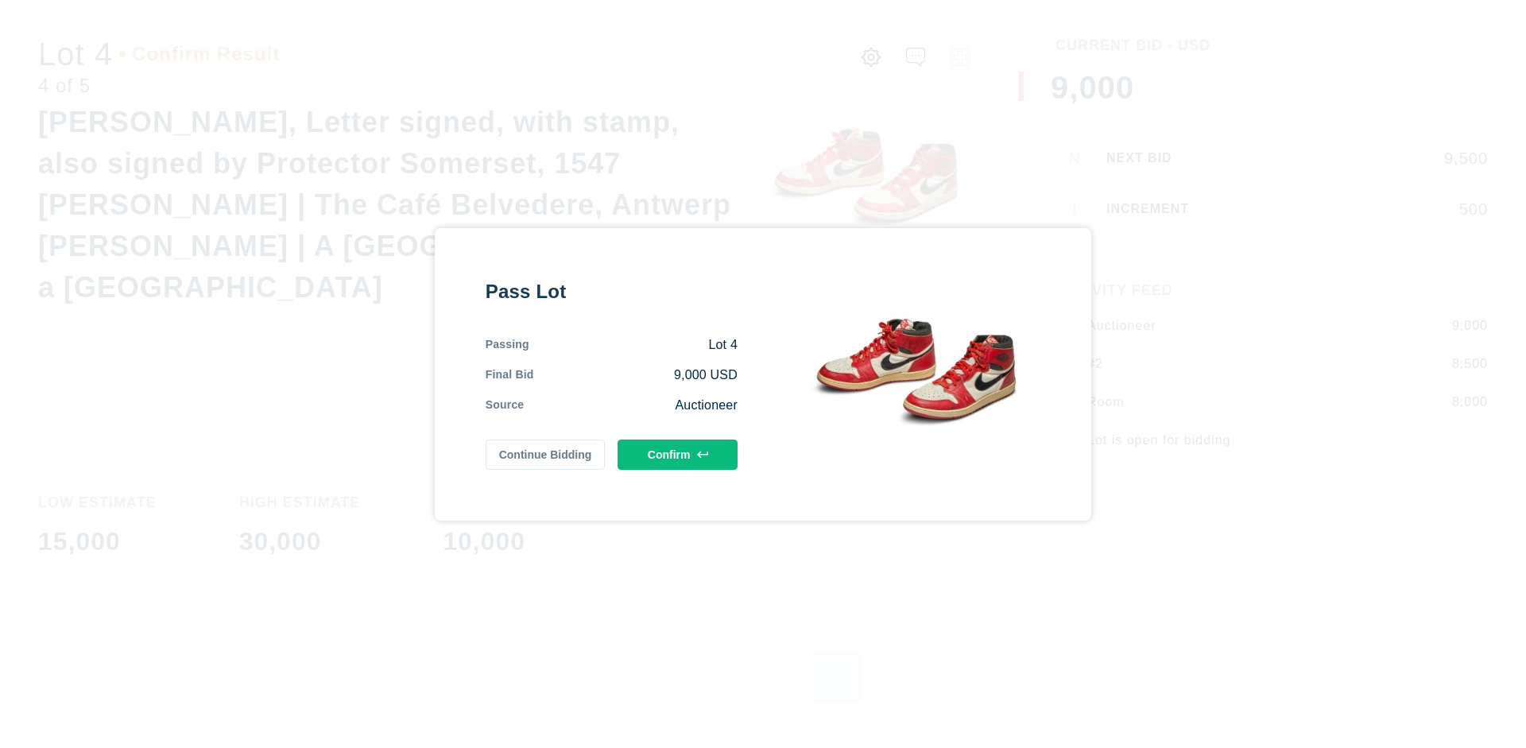
click at [678, 451] on button "Confirm" at bounding box center [678, 455] width 120 height 30
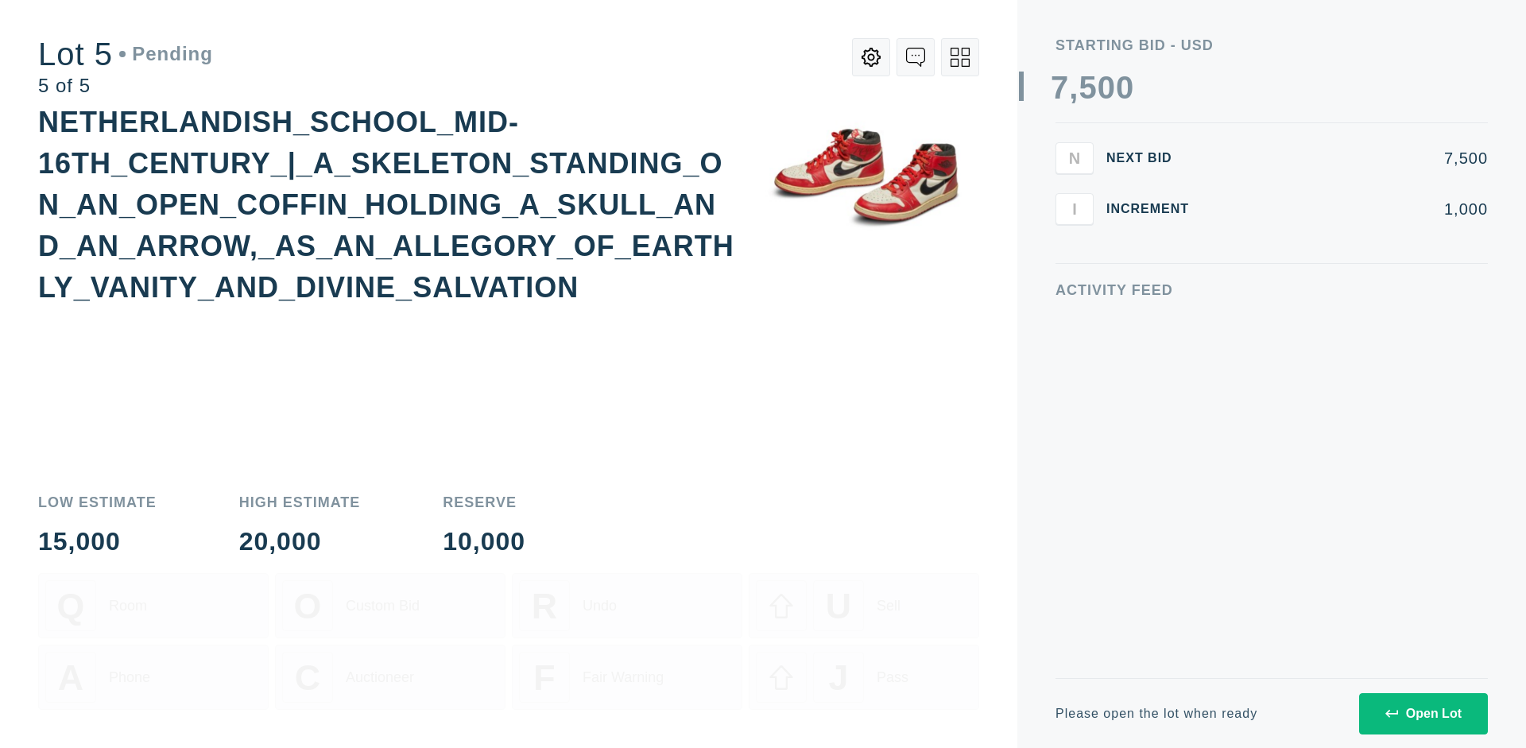
click at [1423, 713] on div "Open Lot" at bounding box center [1424, 714] width 76 height 14
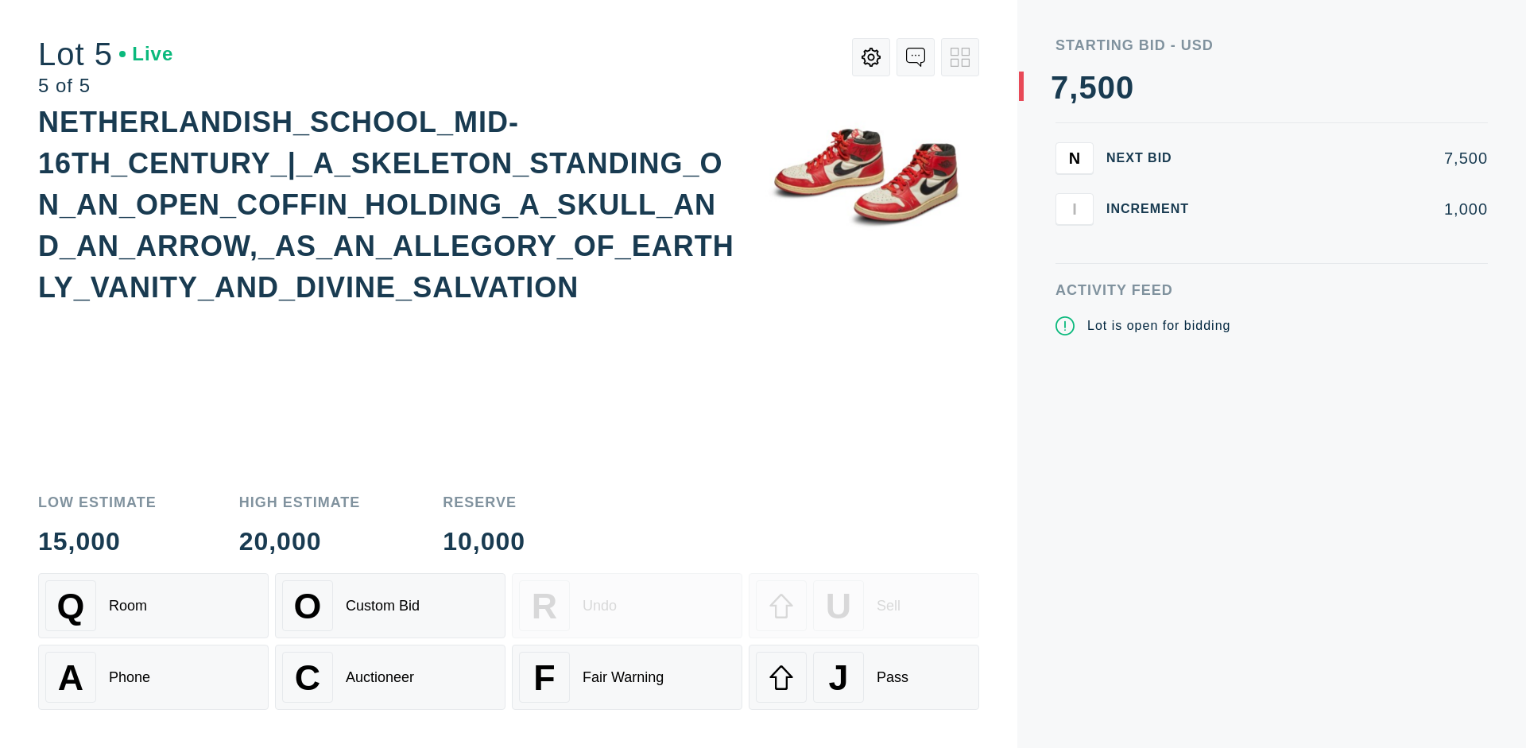
click at [153, 606] on div "Q Room" at bounding box center [153, 605] width 216 height 51
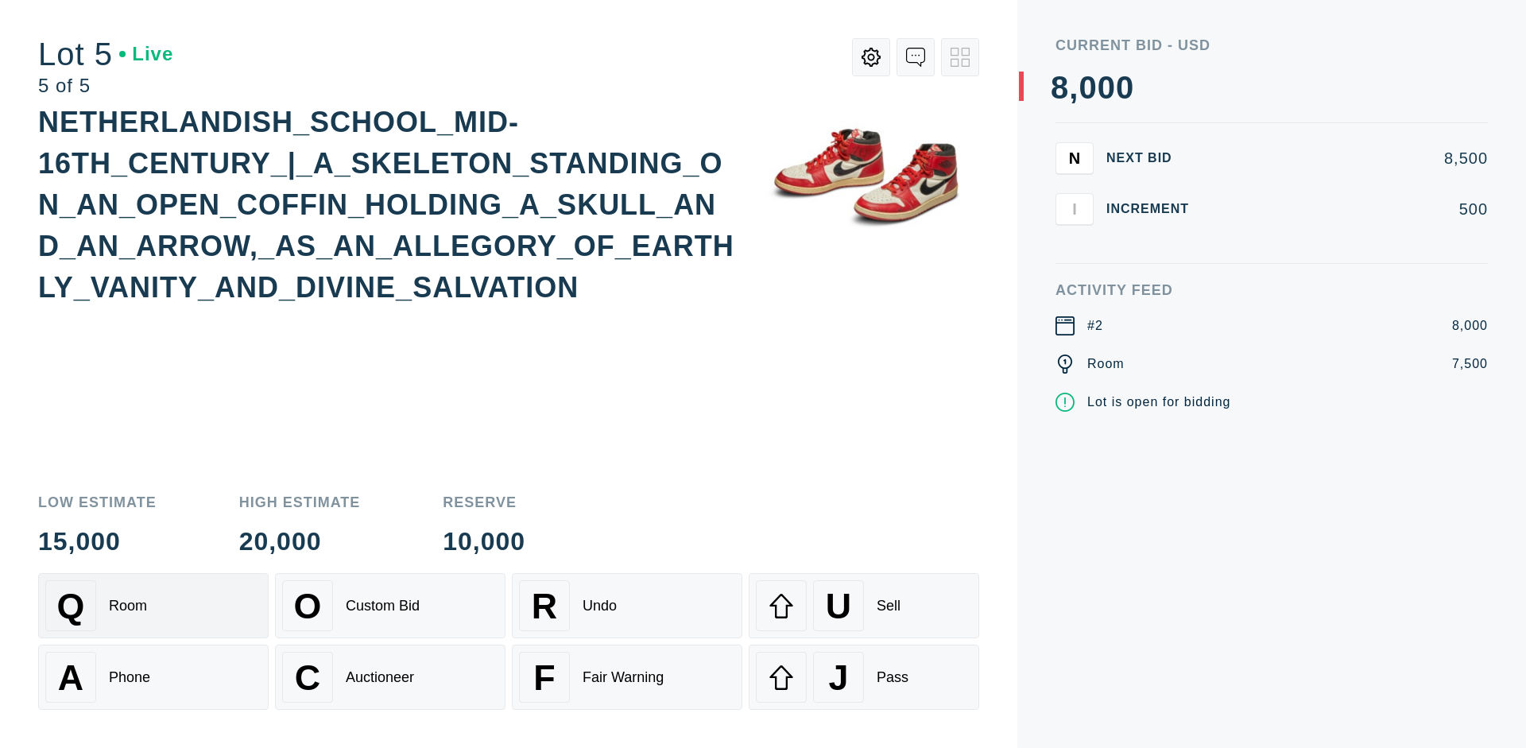
click at [153, 606] on div "Q Room" at bounding box center [153, 605] width 216 height 51
click at [864, 606] on div "U Sell" at bounding box center [864, 605] width 216 height 51
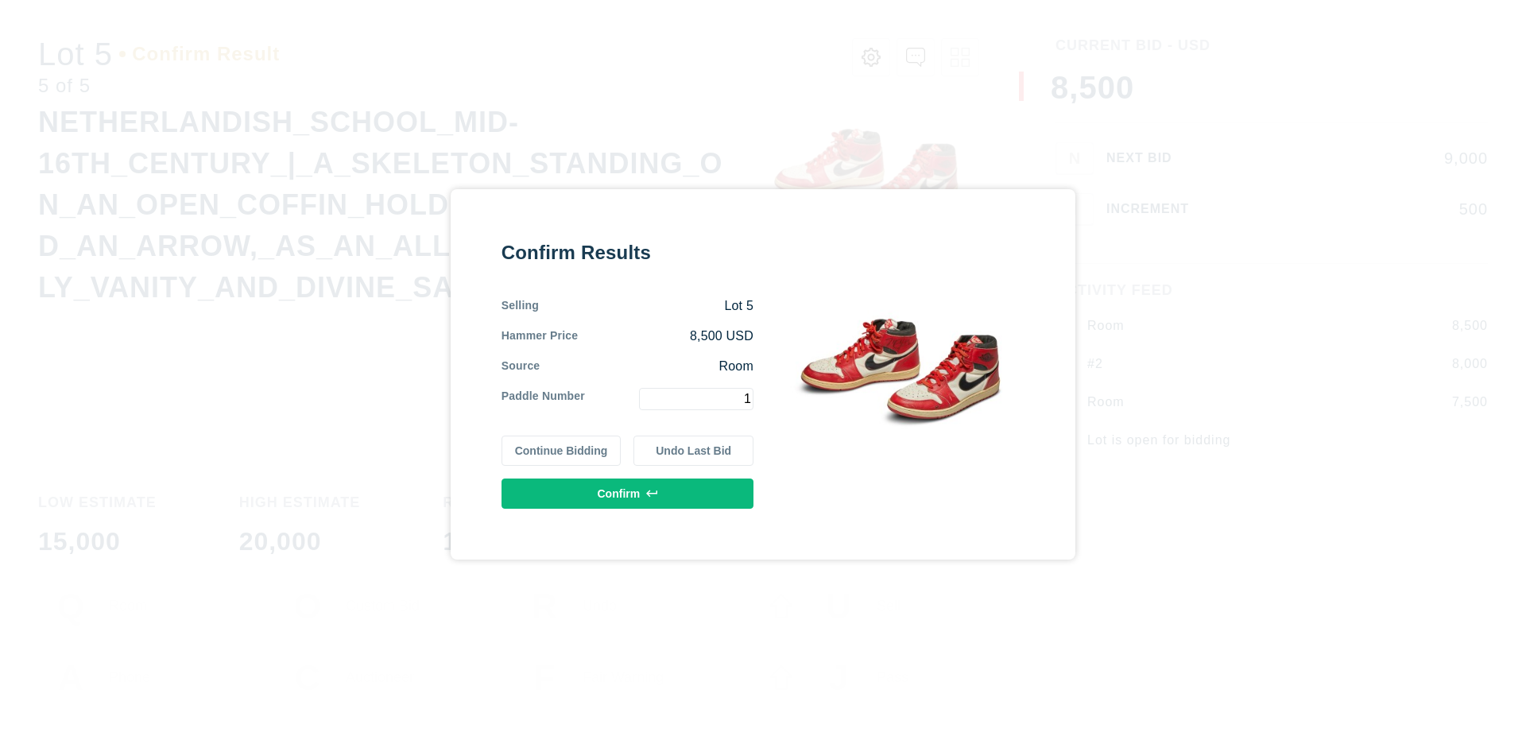
type input "1"
click at [628, 493] on button "Confirm" at bounding box center [628, 494] width 252 height 30
